Goal: Task Accomplishment & Management: Complete application form

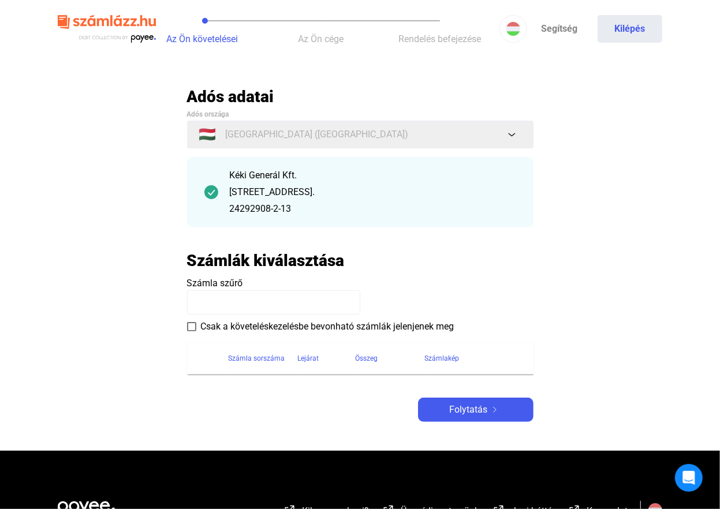
click at [191, 329] on span at bounding box center [191, 326] width 9 height 9
click at [204, 303] on input at bounding box center [273, 302] width 173 height 24
click at [470, 408] on span "Folytatás" at bounding box center [469, 410] width 38 height 14
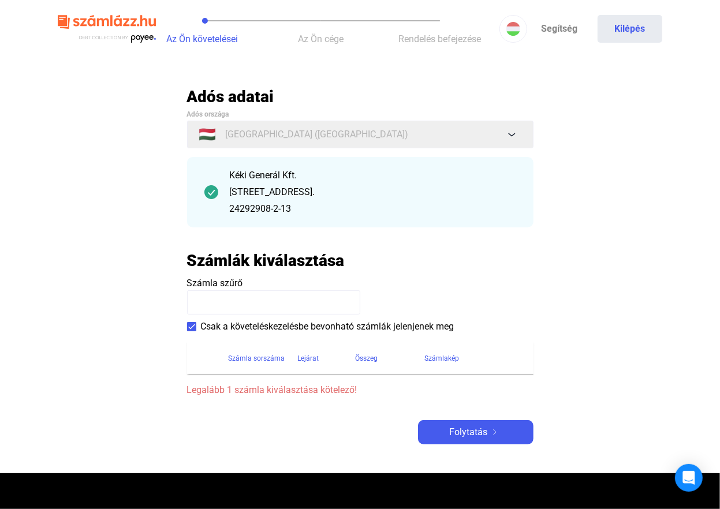
click at [211, 297] on input at bounding box center [273, 302] width 173 height 24
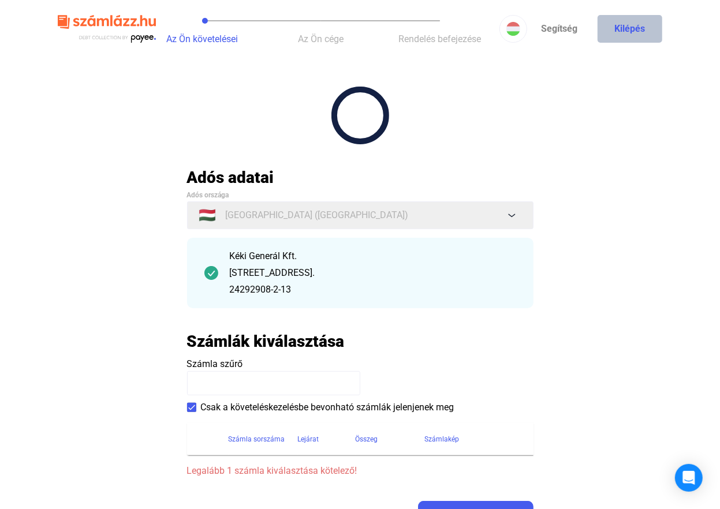
click at [632, 27] on button "Kilépés" at bounding box center [630, 29] width 65 height 28
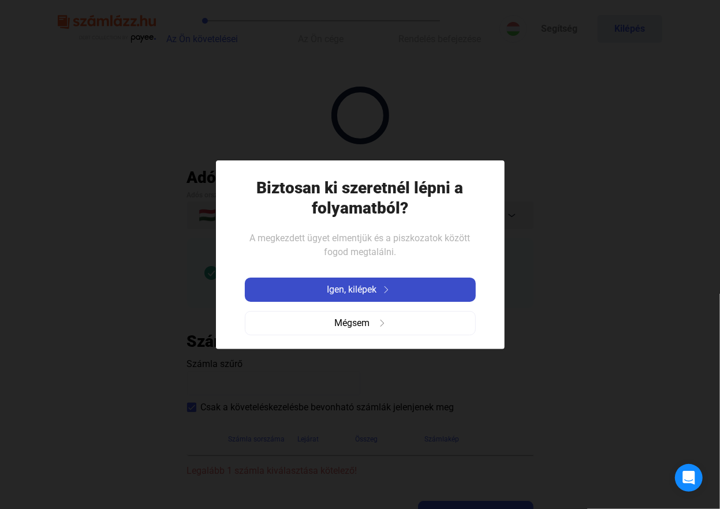
click at [357, 289] on span "Igen, kilépek" at bounding box center [352, 290] width 50 height 14
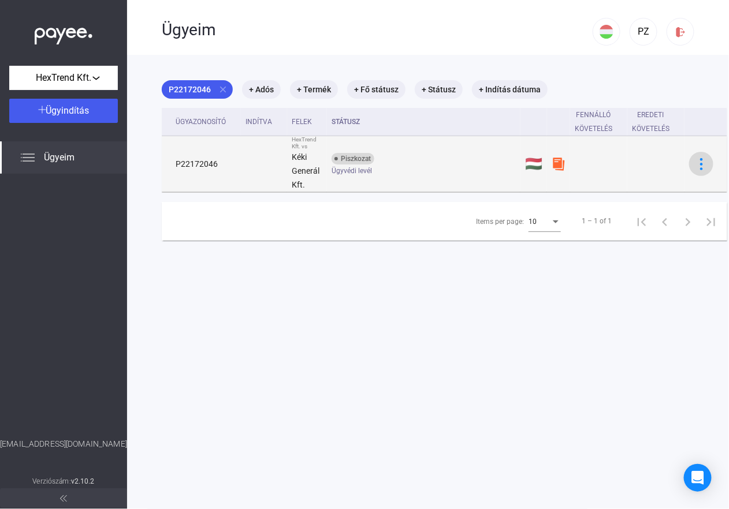
click at [695, 162] on img at bounding box center [701, 164] width 12 height 12
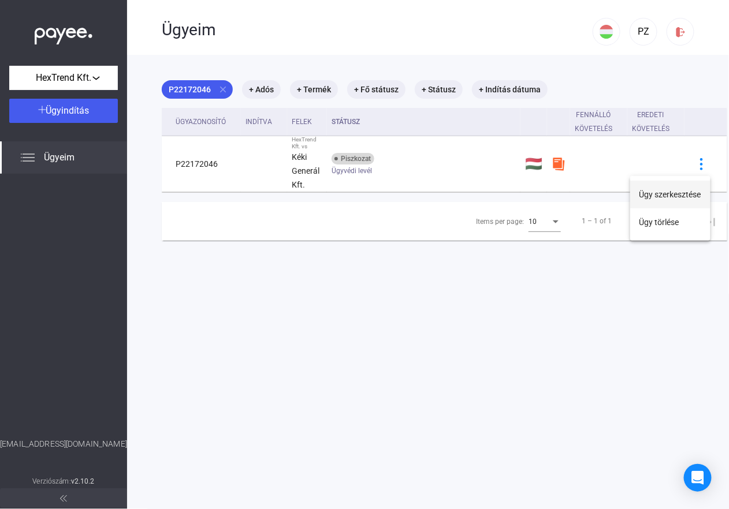
click at [655, 194] on button "Ügy szerkesztése" at bounding box center [670, 195] width 80 height 28
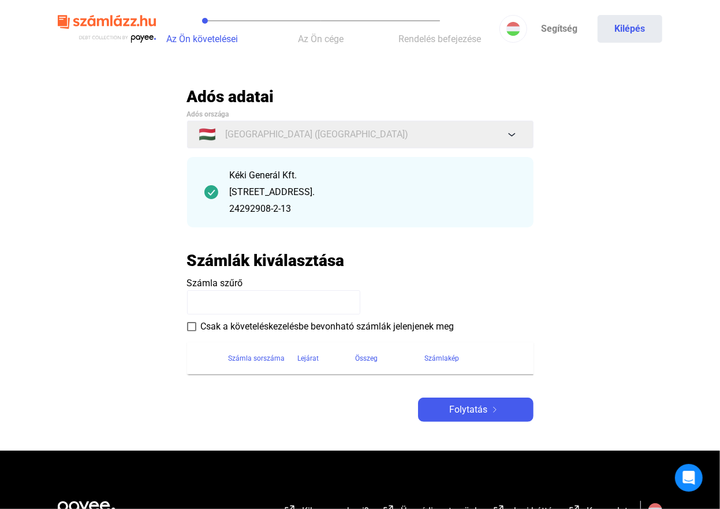
click at [201, 299] on input at bounding box center [273, 302] width 173 height 24
type input "**********"
click at [469, 410] on span "Folytatás" at bounding box center [469, 410] width 38 height 14
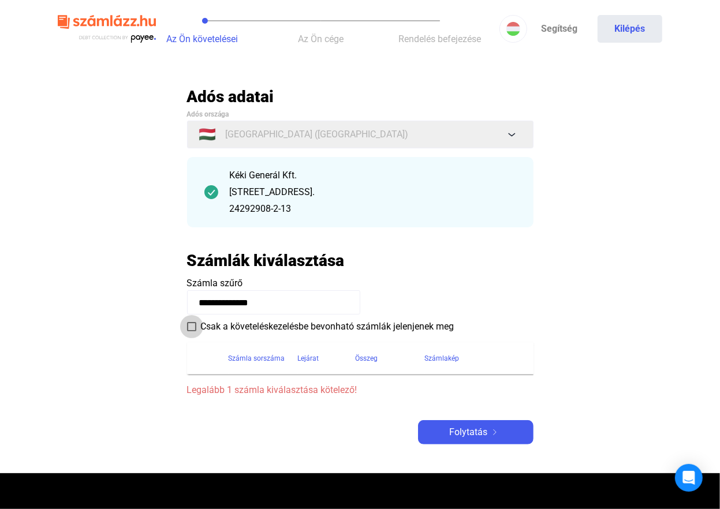
click at [190, 326] on span at bounding box center [191, 326] width 9 height 9
click at [264, 358] on div "Számla sorszáma" at bounding box center [257, 359] width 57 height 14
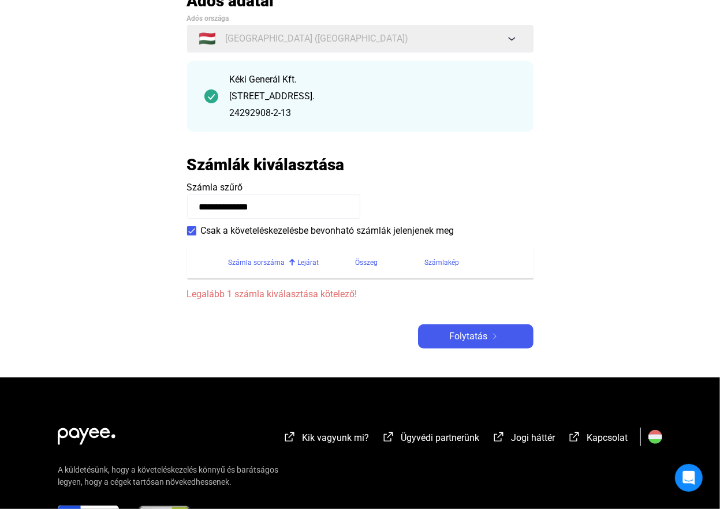
scroll to position [18, 0]
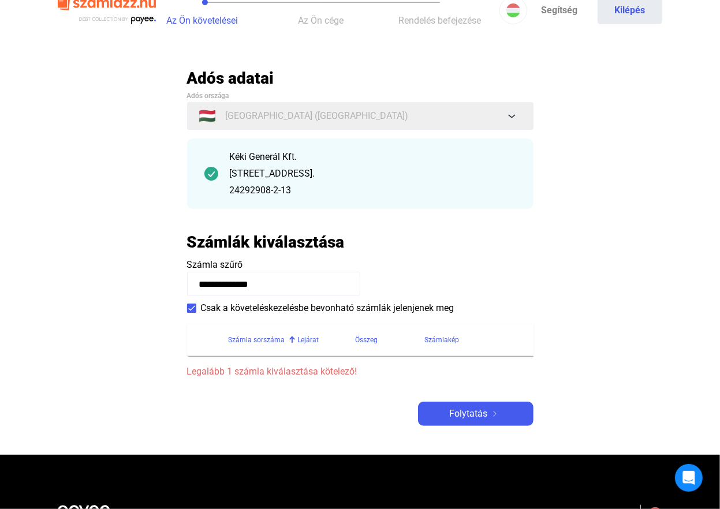
drag, startPoint x: 281, startPoint y: 283, endPoint x: 116, endPoint y: 292, distance: 165.4
click at [116, 292] on main "**********" at bounding box center [360, 261] width 720 height 387
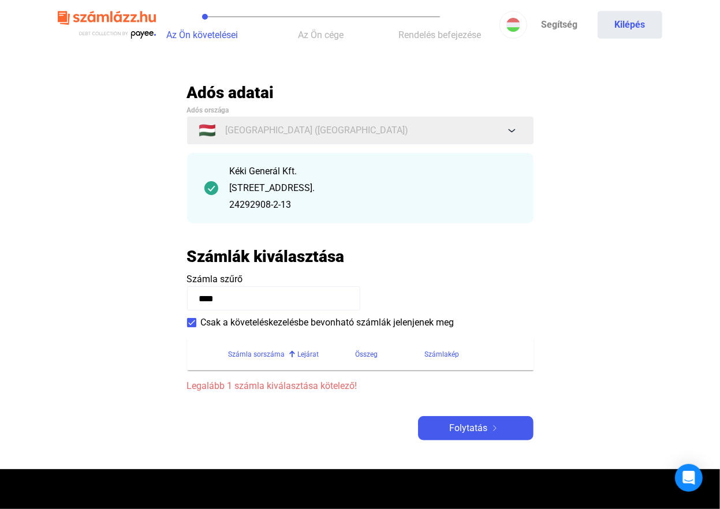
scroll to position [0, 0]
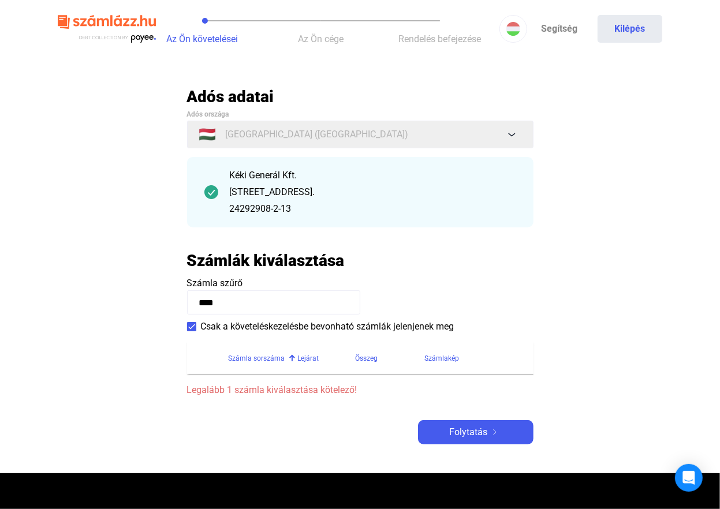
type input "****"
click at [207, 41] on span "Az Ön követelései" at bounding box center [202, 38] width 72 height 11
drag, startPoint x: 622, startPoint y: 28, endPoint x: 616, endPoint y: 186, distance: 158.4
click at [617, 181] on app-case-form "Az Ön követelései Az Ön cége Rendelés befejezése Segítség Kilépés Automatikusan…" at bounding box center [360, 351] width 720 height 702
click at [628, 28] on button "Kilépés" at bounding box center [630, 29] width 65 height 28
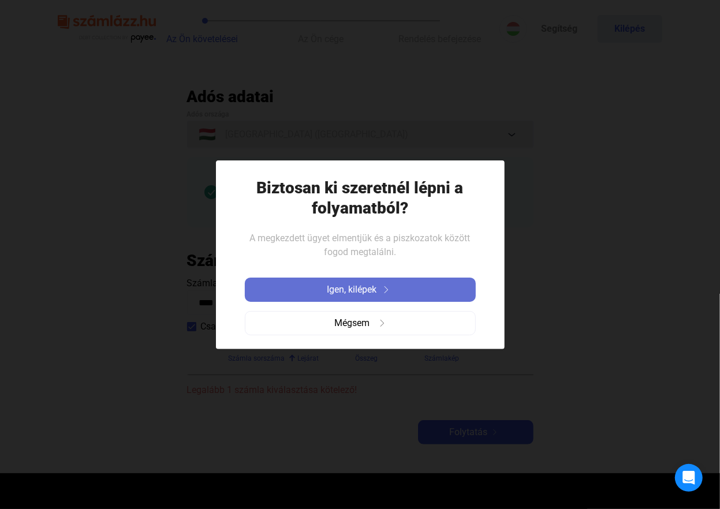
click at [356, 288] on span "Igen, kilépek" at bounding box center [352, 290] width 50 height 14
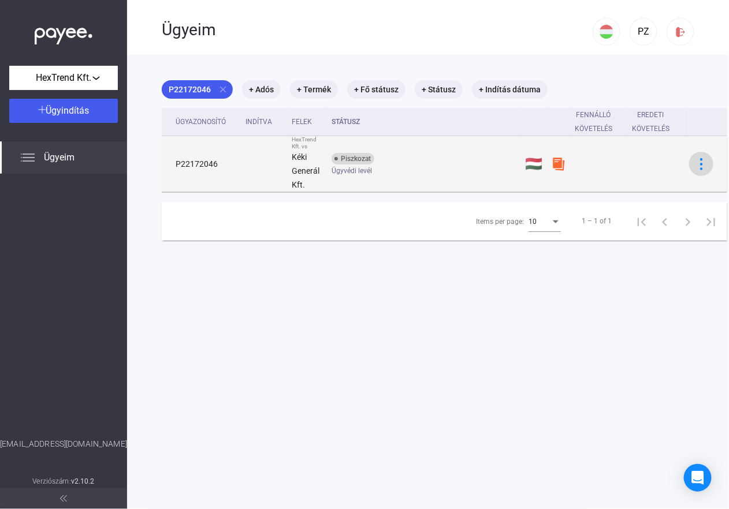
click at [697, 162] on img at bounding box center [701, 164] width 12 height 12
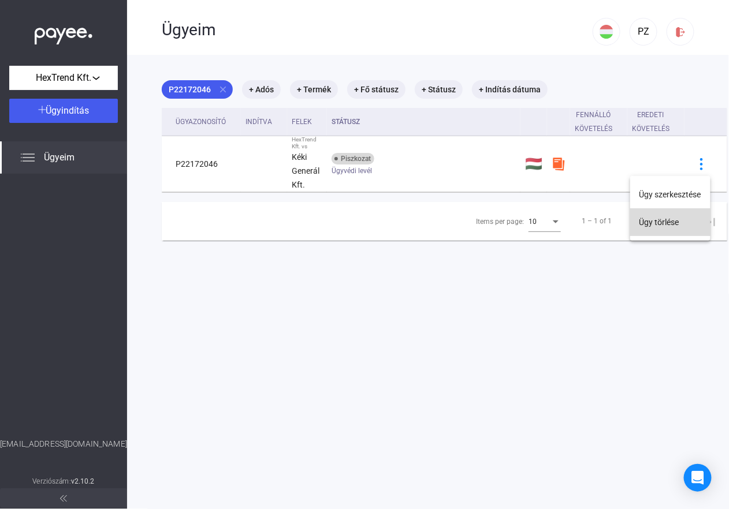
click at [655, 216] on button "Ügy törlése" at bounding box center [670, 222] width 80 height 28
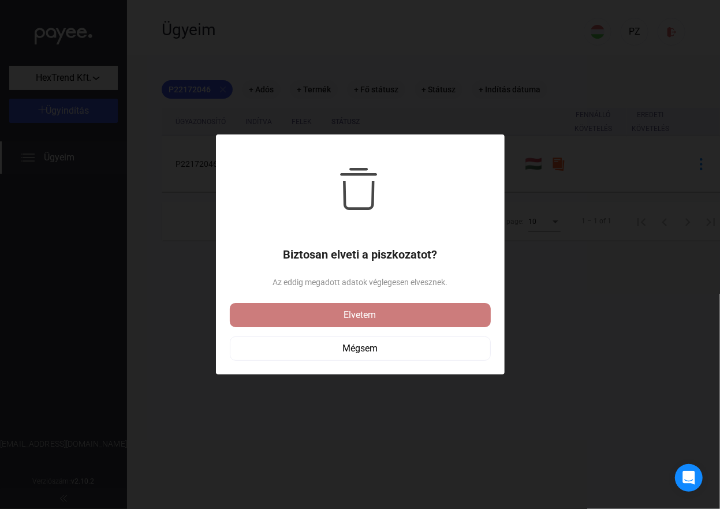
click at [360, 317] on div "Elvetem" at bounding box center [360, 315] width 254 height 14
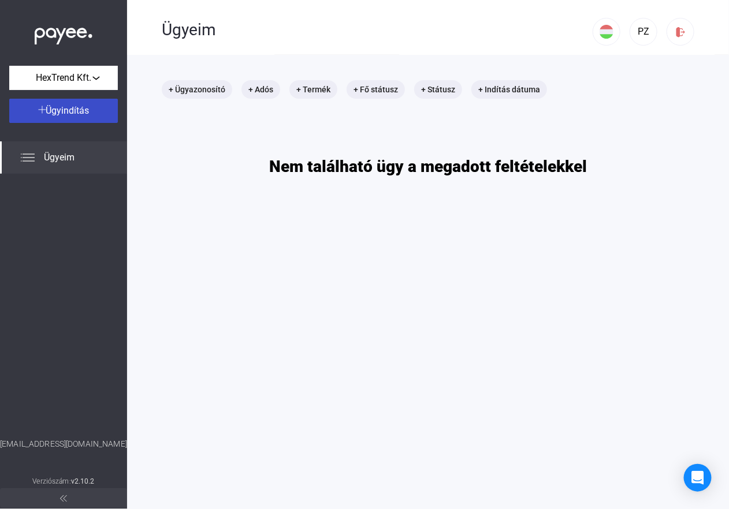
click at [43, 111] on img at bounding box center [42, 110] width 8 height 8
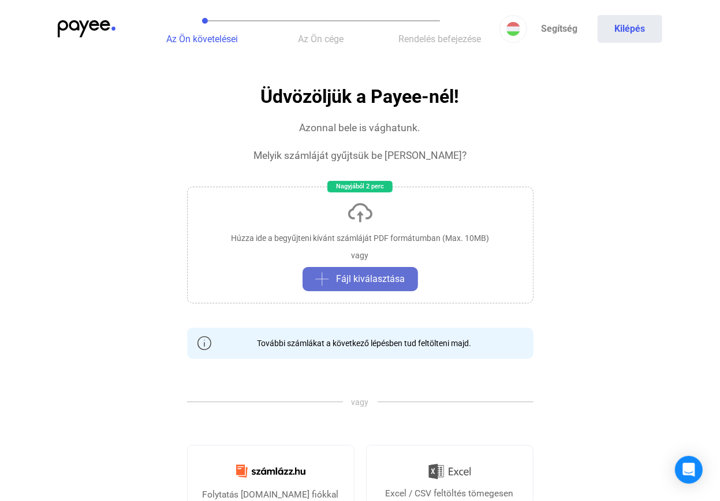
click at [361, 279] on span "Fájl kiválasztása" at bounding box center [371, 279] width 69 height 14
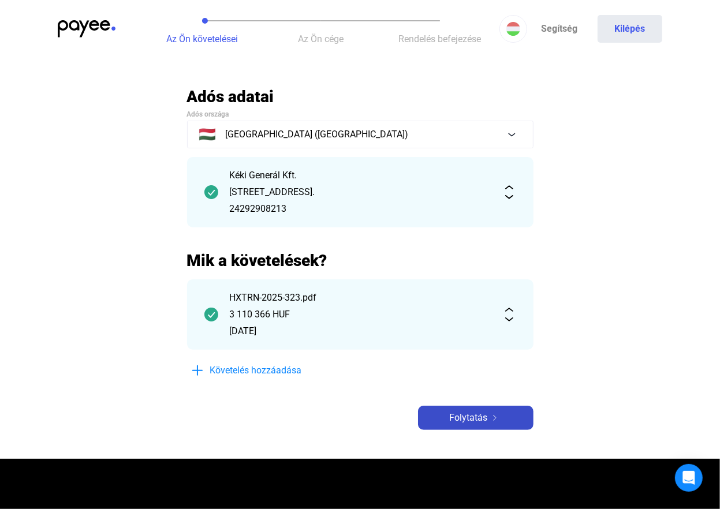
click at [468, 418] on span "Folytatás" at bounding box center [469, 418] width 38 height 14
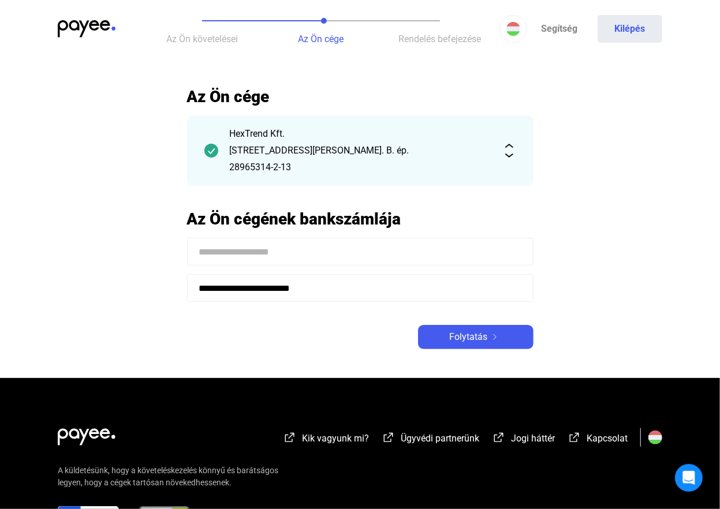
click at [197, 249] on input at bounding box center [360, 252] width 346 height 28
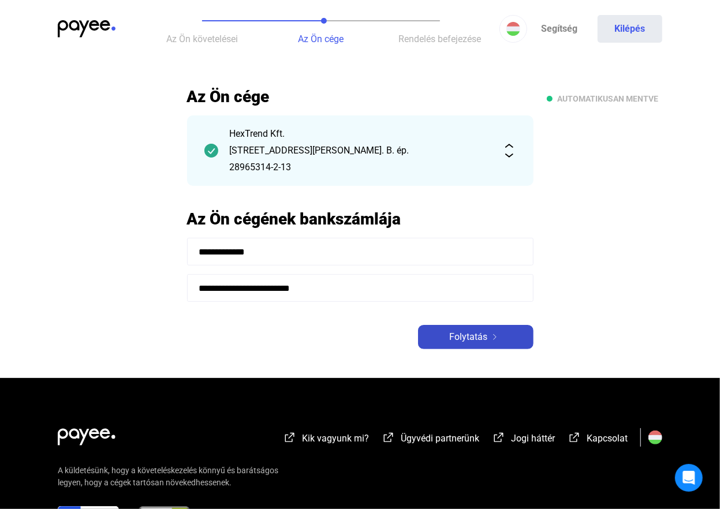
type input "**********"
click at [464, 340] on span "Folytatás" at bounding box center [469, 337] width 38 height 14
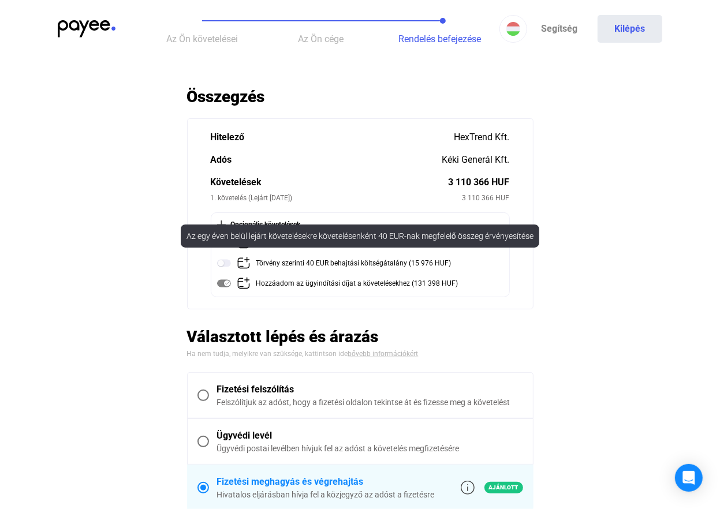
click at [224, 264] on img at bounding box center [224, 263] width 14 height 14
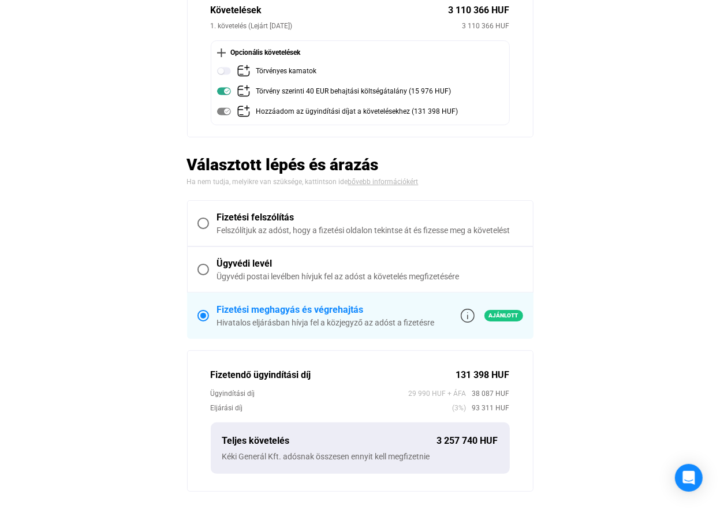
scroll to position [173, 0]
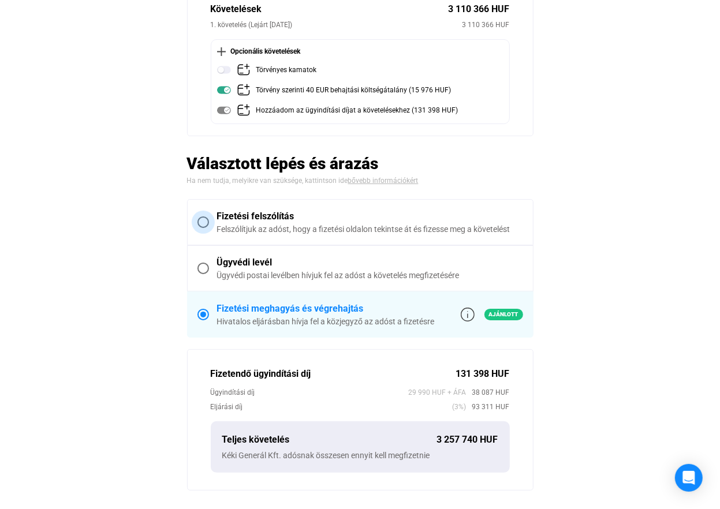
click at [200, 220] on span at bounding box center [204, 223] width 12 height 12
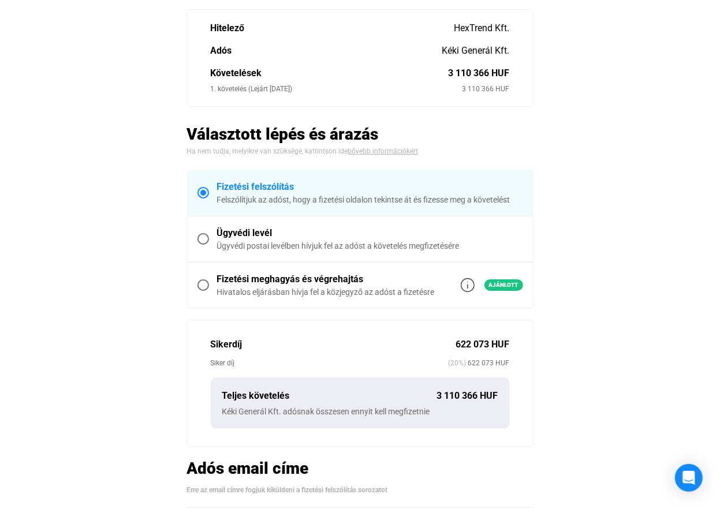
scroll to position [115, 0]
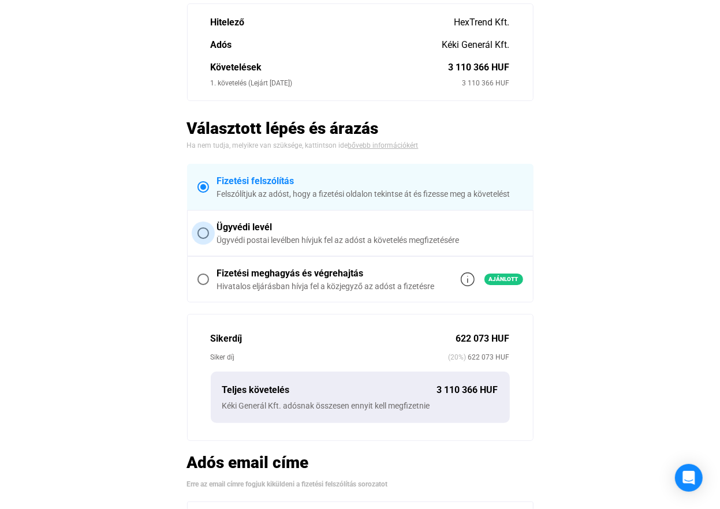
click at [202, 230] on span at bounding box center [204, 234] width 12 height 12
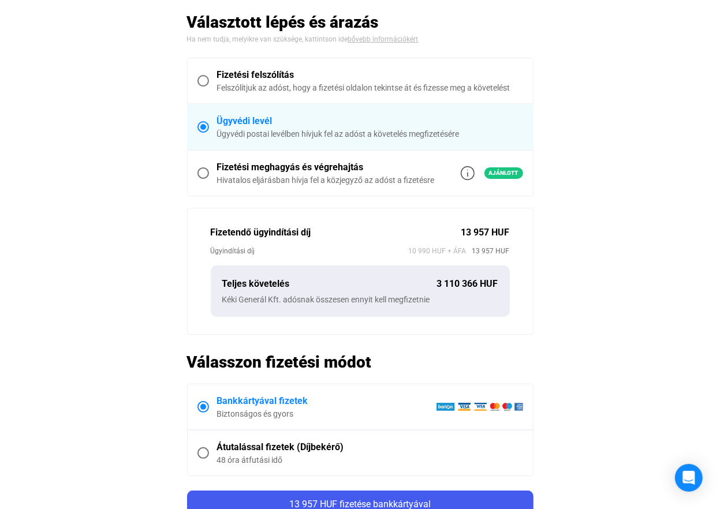
scroll to position [289, 0]
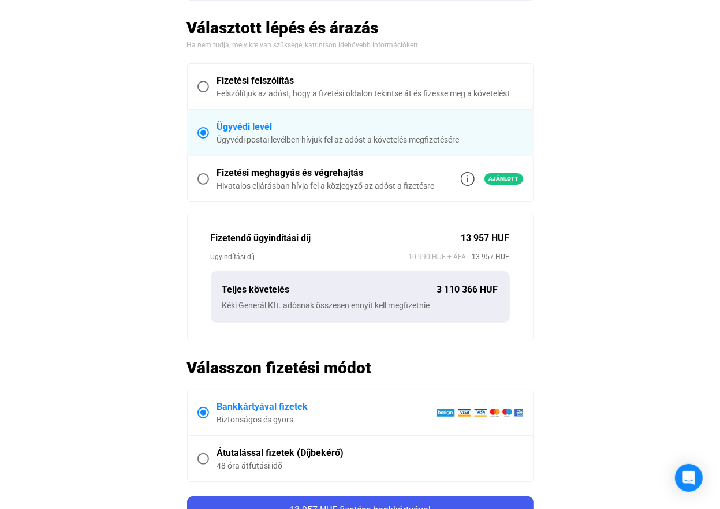
click at [199, 176] on span at bounding box center [204, 179] width 12 height 12
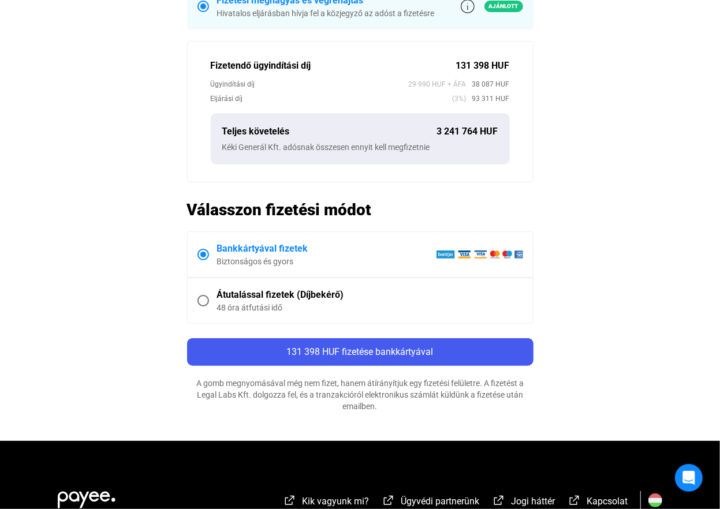
scroll to position [251, 0]
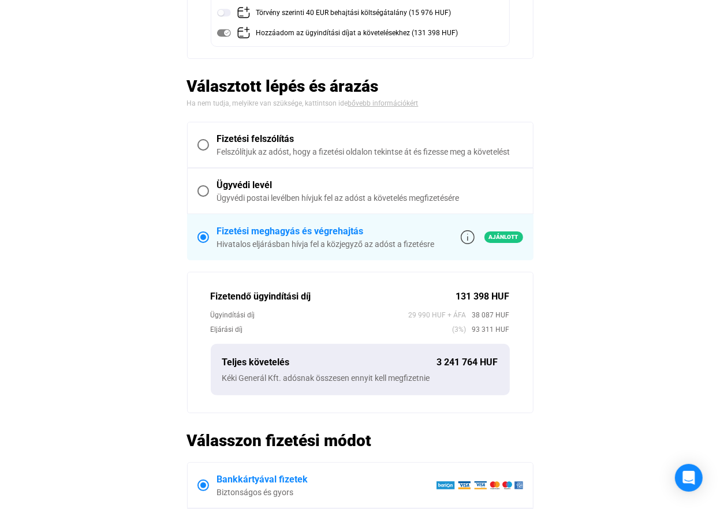
click at [203, 187] on span at bounding box center [204, 191] width 12 height 12
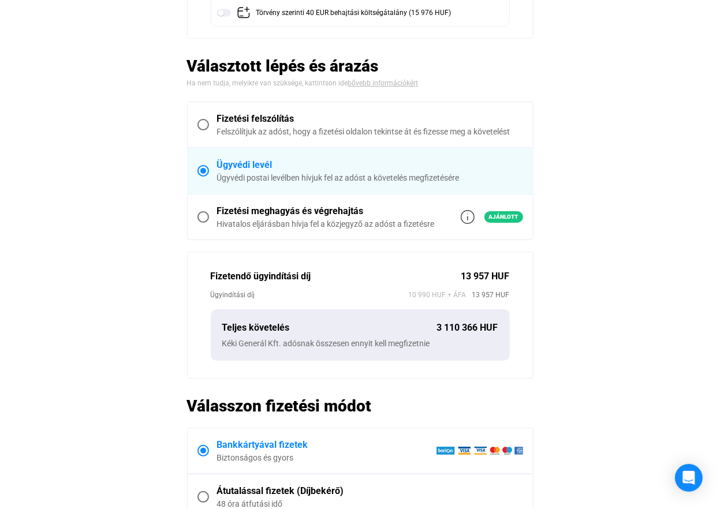
click at [203, 122] on span at bounding box center [204, 125] width 12 height 12
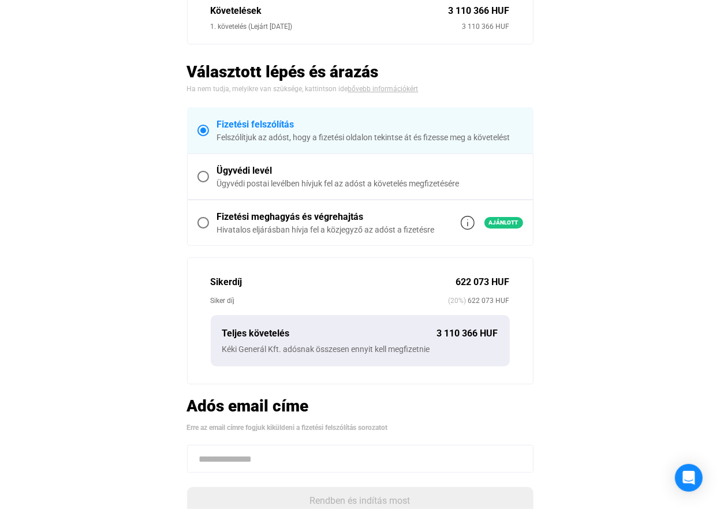
scroll to position [161, 0]
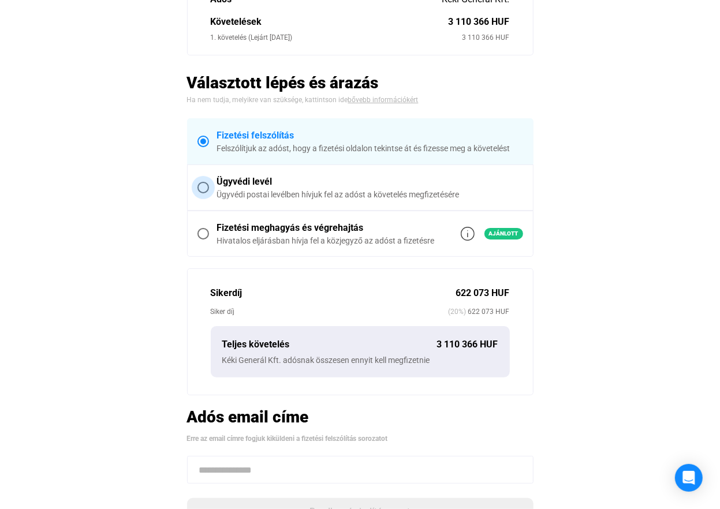
click at [206, 187] on span at bounding box center [204, 188] width 12 height 12
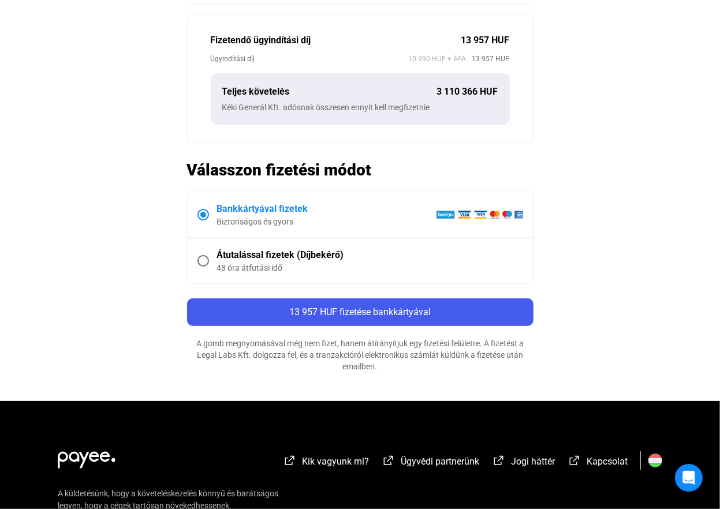
scroll to position [507, 0]
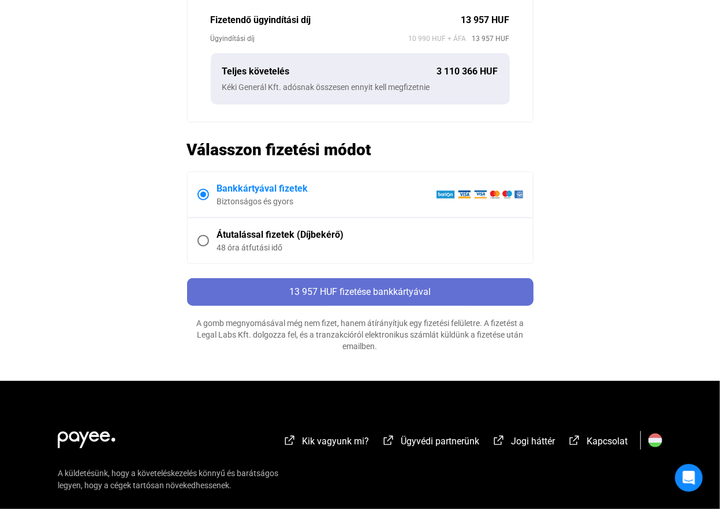
click at [355, 288] on span "13 957 HUF fizetése bankkártyával" at bounding box center [359, 291] width 141 height 11
